Goal: Information Seeking & Learning: Compare options

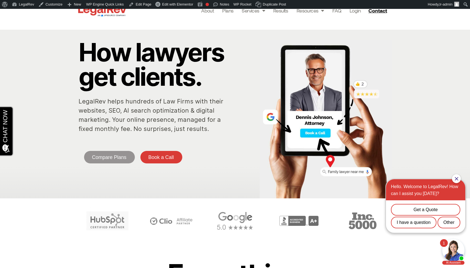
click at [22, 169] on div "CHAT NOW" at bounding box center [23, 164] width 50 height 16
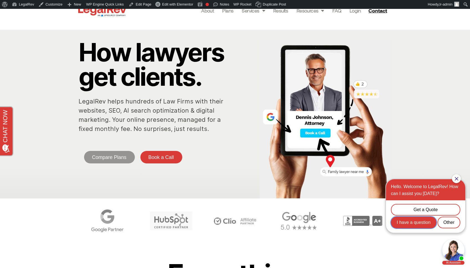
click at [403, 221] on div "I have a question" at bounding box center [413, 222] width 45 height 12
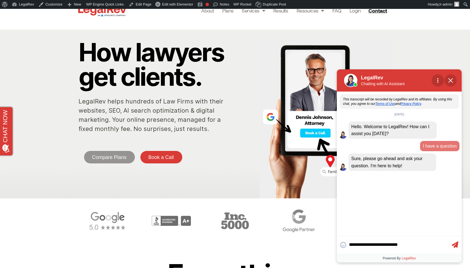
type textarea "**********"
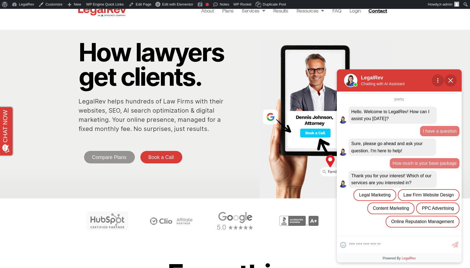
scroll to position [29, 0]
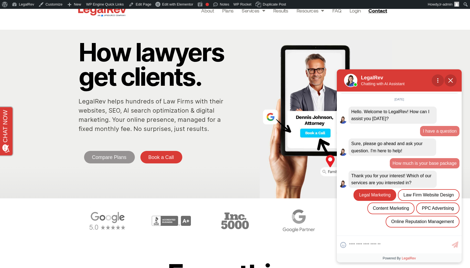
click at [396, 189] on div "Legal Marketing" at bounding box center [374, 195] width 43 height 12
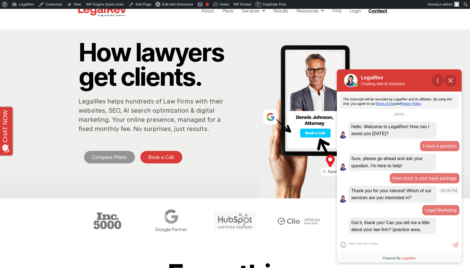
scroll to position [14, 0]
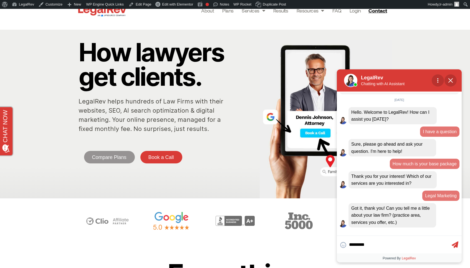
type textarea "**********"
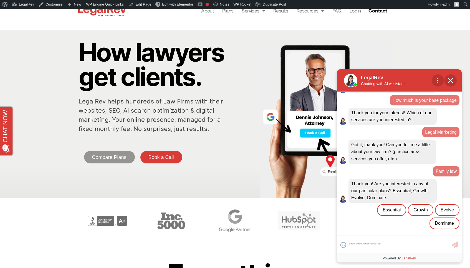
scroll to position [80, 0]
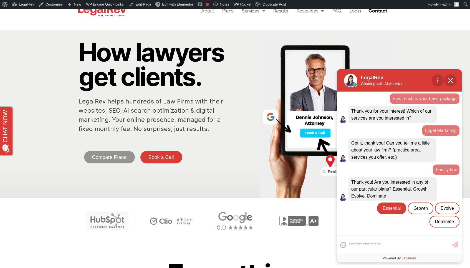
click at [394, 211] on div "Essential" at bounding box center [391, 208] width 29 height 12
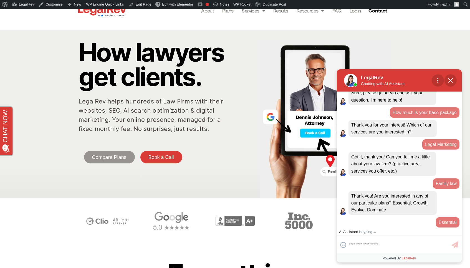
scroll to position [85, 0]
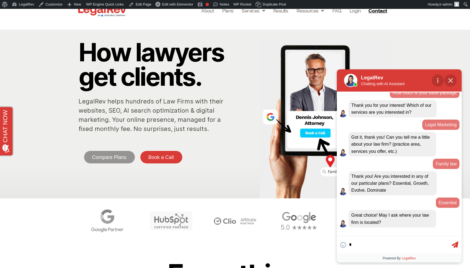
type textarea "**"
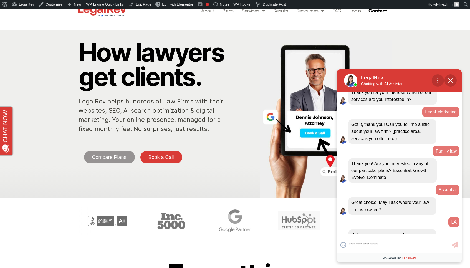
scroll to position [118, 0]
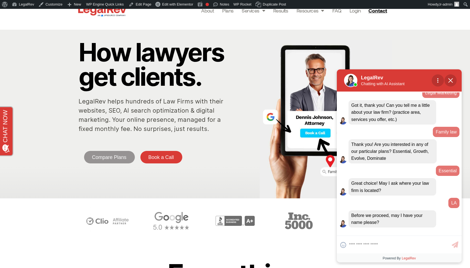
click at [451, 74] on div "LegalRev LegalRev Chatting with AI Assistant Mute Restart Chat Pop Out" at bounding box center [398, 80] width 125 height 22
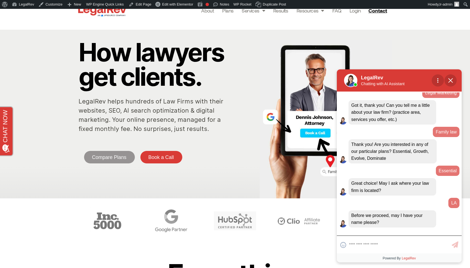
click at [373, 247] on textarea at bounding box center [399, 244] width 101 height 11
type textarea "**"
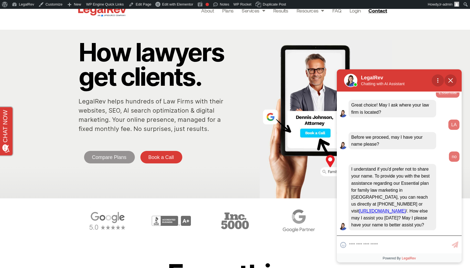
scroll to position [198, 0]
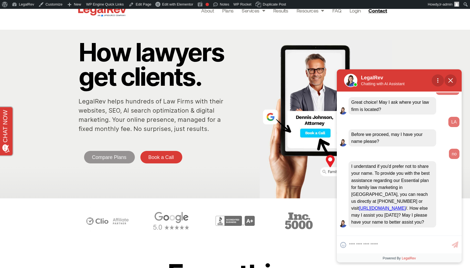
click at [452, 83] on span "Close Chat" at bounding box center [450, 80] width 12 height 12
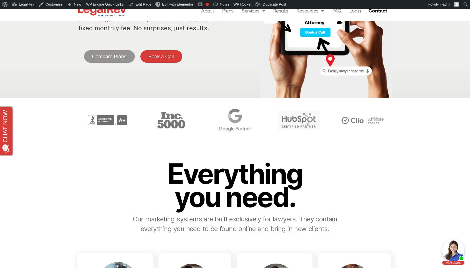
scroll to position [0, 0]
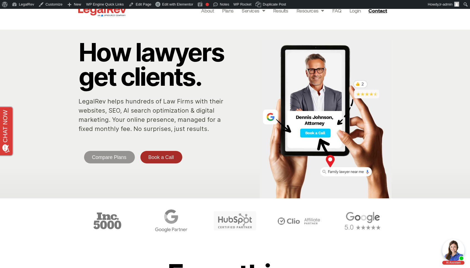
click at [162, 160] on span "Book a Call" at bounding box center [161, 157] width 26 height 5
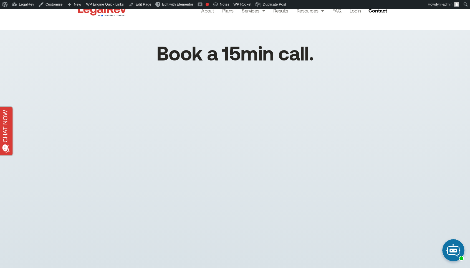
click at [451, 248] on div at bounding box center [453, 250] width 22 height 22
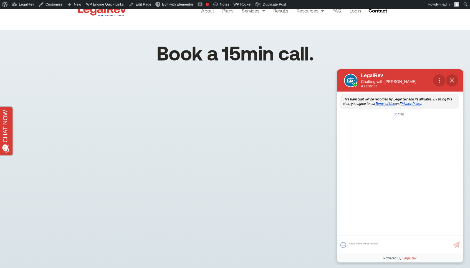
click at [454, 80] on span "Close Chat" at bounding box center [451, 80] width 12 height 12
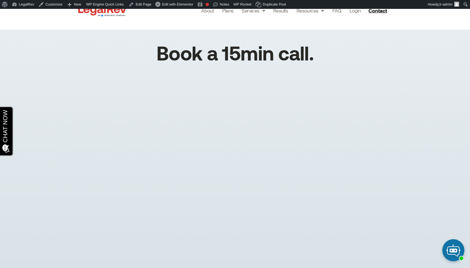
click at [22, 163] on span "CHAT NOW" at bounding box center [27, 163] width 33 height 7
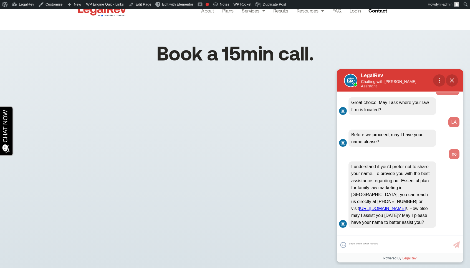
scroll to position [198, 0]
click at [449, 80] on img "Close Chat" at bounding box center [451, 80] width 4 height 4
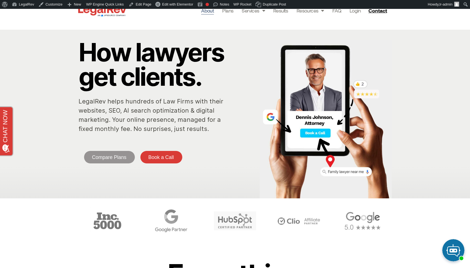
click at [209, 11] on link "About" at bounding box center [207, 11] width 13 height 8
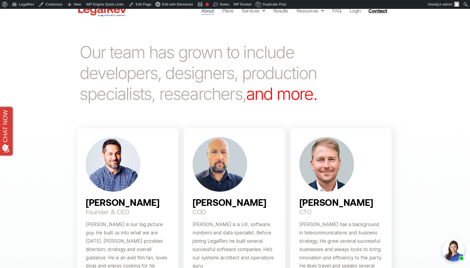
scroll to position [147, 0]
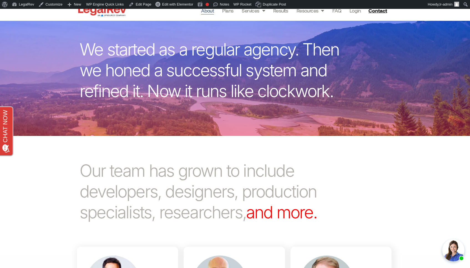
click at [450, 248] on div at bounding box center [453, 250] width 22 height 22
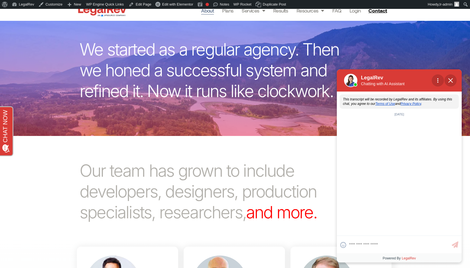
click at [454, 84] on span "Close Chat" at bounding box center [450, 80] width 12 height 12
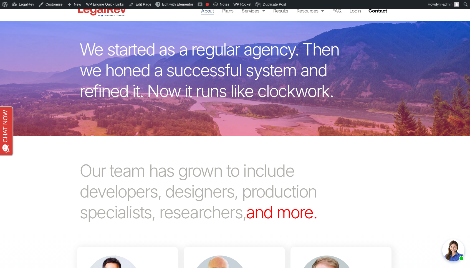
click at [451, 249] on div at bounding box center [453, 250] width 22 height 22
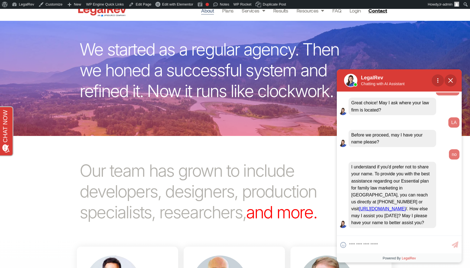
scroll to position [198, 0]
click at [455, 80] on span "Close Chat" at bounding box center [450, 80] width 12 height 12
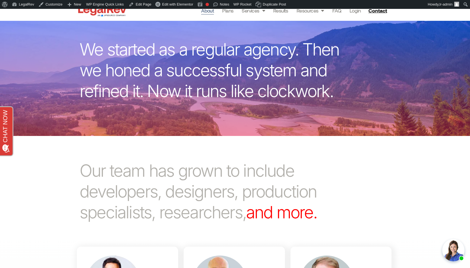
click at [453, 248] on div at bounding box center [453, 250] width 22 height 22
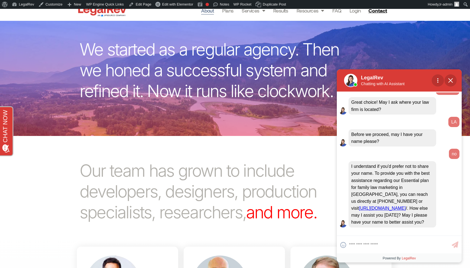
click at [445, 79] on span "Close Chat" at bounding box center [450, 80] width 12 height 12
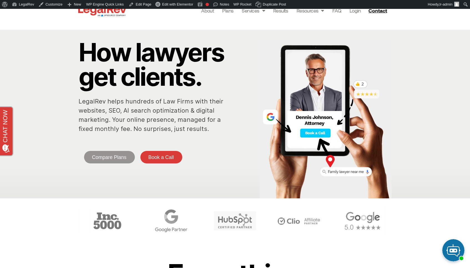
click at [450, 244] on div at bounding box center [453, 250] width 22 height 22
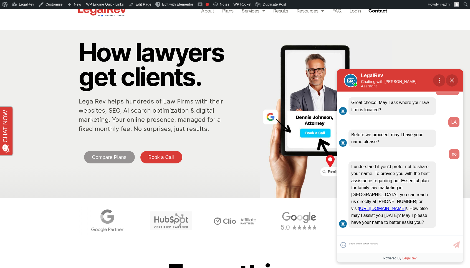
scroll to position [198, 0]
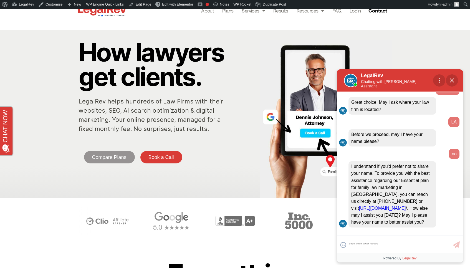
click at [450, 82] on img "Close Chat" at bounding box center [451, 80] width 4 height 4
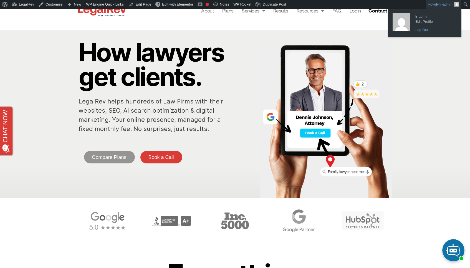
click at [438, 30] on link "Log Out" at bounding box center [434, 29] width 44 height 7
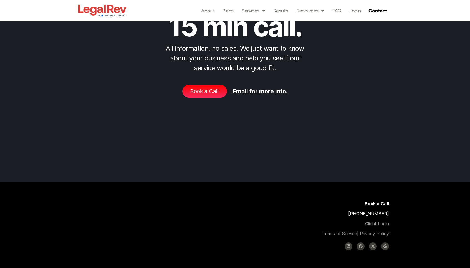
scroll to position [1726, 0]
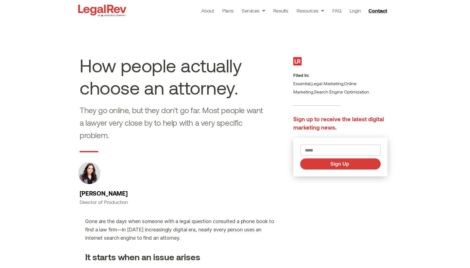
click at [337, 150] on input "Email" at bounding box center [340, 149] width 80 height 11
click at [228, 10] on link "Plans" at bounding box center [227, 11] width 11 height 8
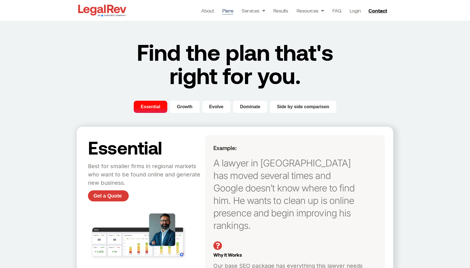
click at [190, 111] on button "Growth" at bounding box center [184, 107] width 29 height 12
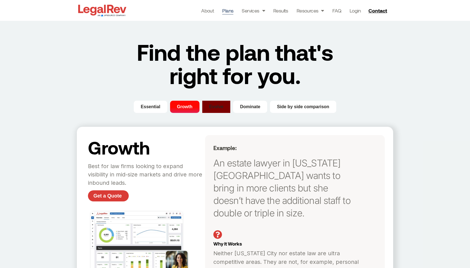
click at [216, 107] on span "Evolve" at bounding box center [216, 106] width 14 height 7
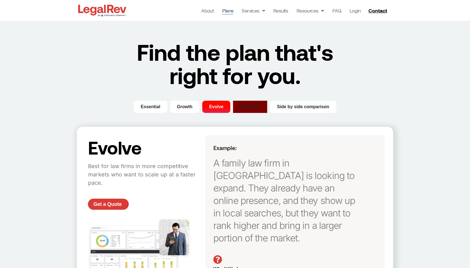
click at [241, 108] on span "Dominate" at bounding box center [250, 106] width 20 height 7
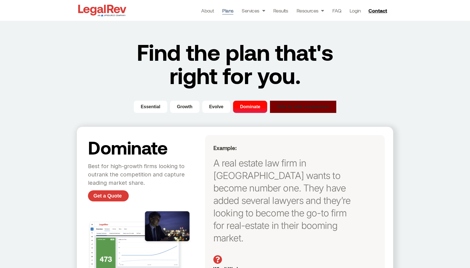
click at [302, 104] on span "Side by side comparison" at bounding box center [303, 106] width 52 height 7
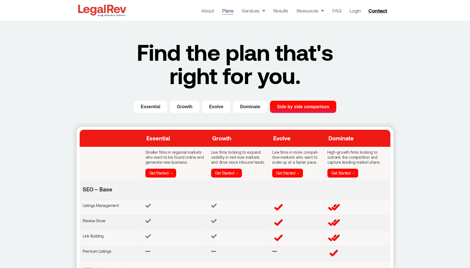
click at [102, 8] on img at bounding box center [102, 10] width 51 height 14
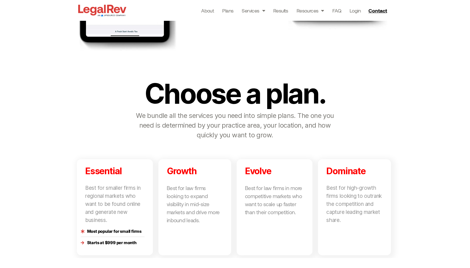
scroll to position [1173, 0]
